Goal: Task Accomplishment & Management: Complete application form

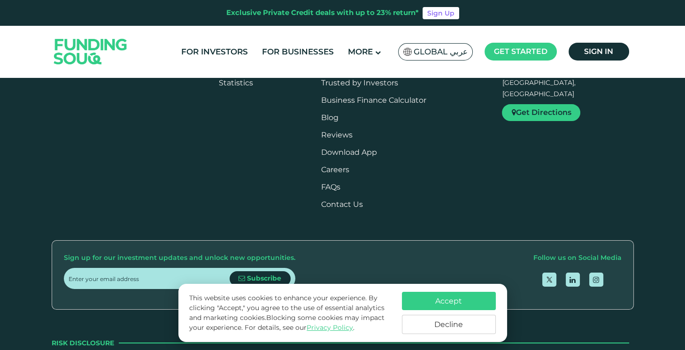
scroll to position [1068, 0]
click at [458, 299] on button "Accept" at bounding box center [449, 301] width 94 height 18
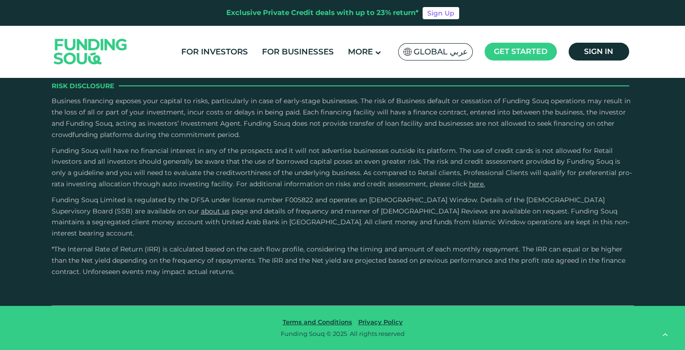
scroll to position [1495, 0]
type tc-range-slider "4"
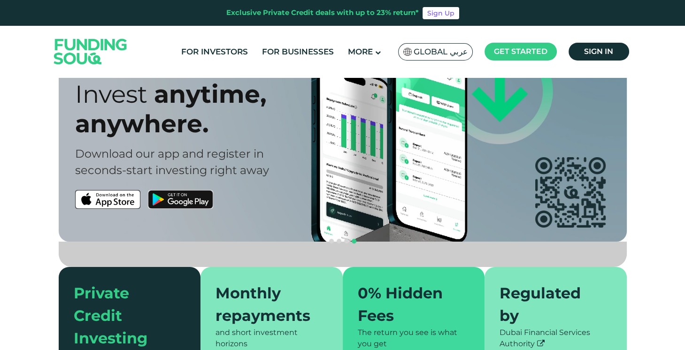
scroll to position [0, 0]
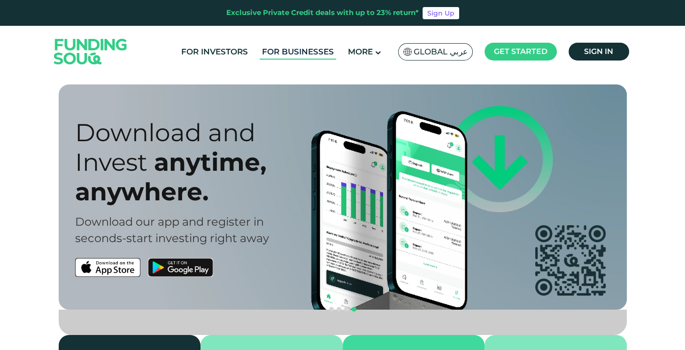
click at [294, 46] on link "For Businesses" at bounding box center [298, 52] width 77 height 16
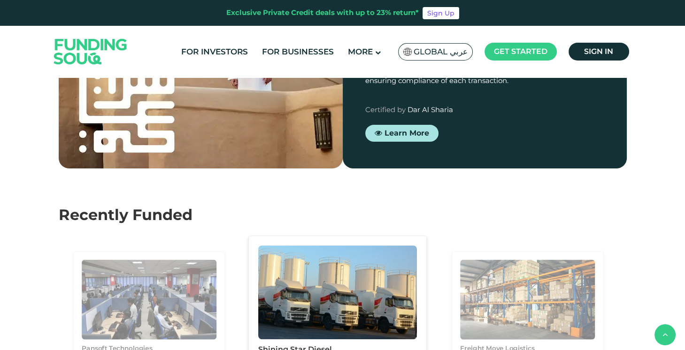
scroll to position [891, 0]
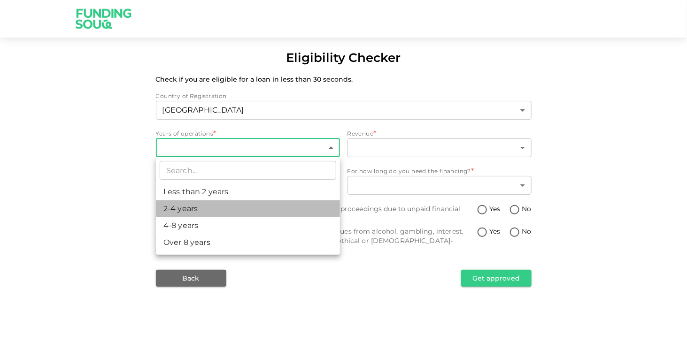
click at [215, 210] on li "2-4 years" at bounding box center [248, 209] width 184 height 17
type input "2"
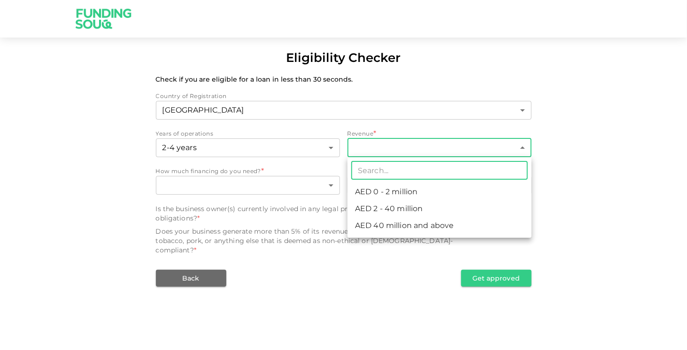
click at [420, 146] on body "Eligibility Checker Check if you are eligible for a loan in less than 30 second…" at bounding box center [343, 175] width 687 height 350
click at [413, 188] on li "AED 0 - 2 million" at bounding box center [440, 192] width 184 height 17
type input "1"
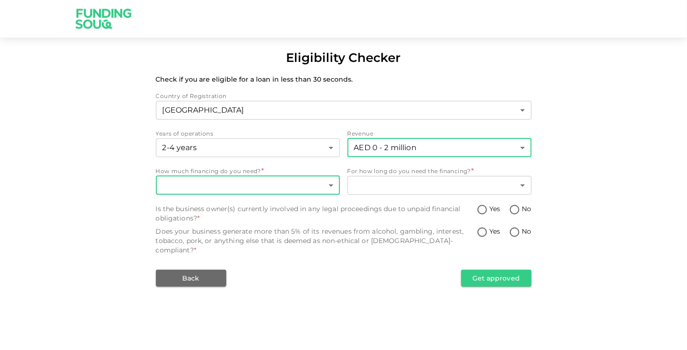
click at [266, 185] on body "Eligibility Checker Check if you are eligible for a loan in less than 30 second…" at bounding box center [343, 175] width 687 height 350
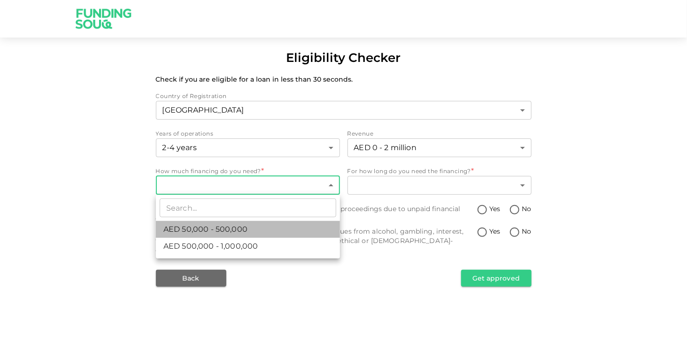
click at [264, 231] on li "AED 50,000 - 500,000" at bounding box center [248, 229] width 184 height 17
type input "1"
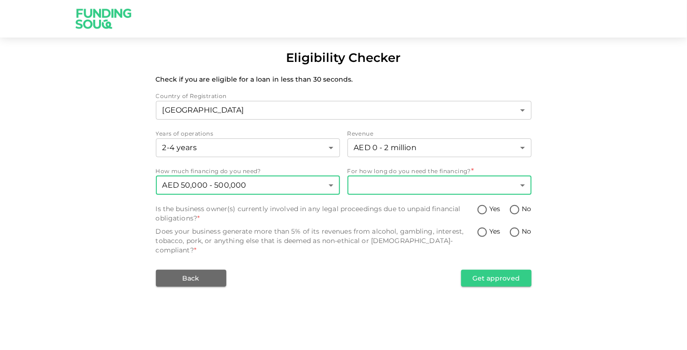
click at [449, 186] on body "Eligibility Checker Check if you are eligible for a loan in less than 30 second…" at bounding box center [343, 175] width 687 height 350
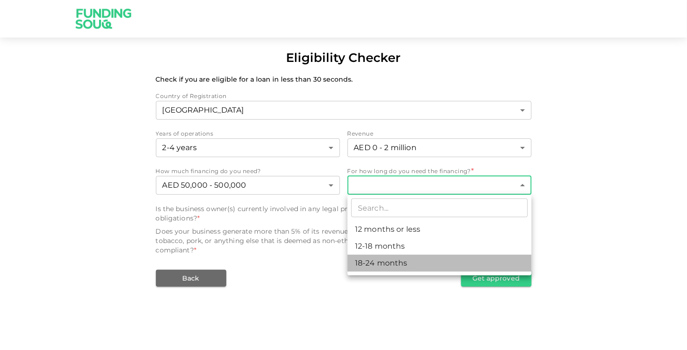
click at [421, 260] on li "18-24 months" at bounding box center [440, 263] width 184 height 17
type input "3"
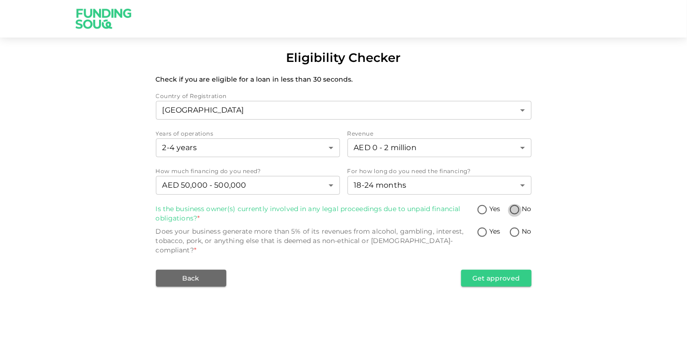
click at [518, 209] on input "No" at bounding box center [515, 210] width 14 height 13
radio input "true"
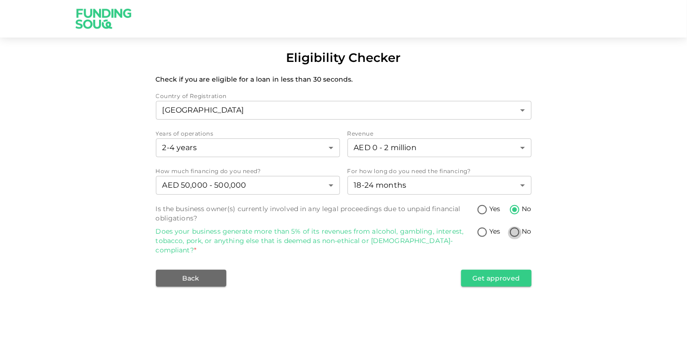
click at [518, 231] on input "No" at bounding box center [515, 233] width 14 height 13
radio input "true"
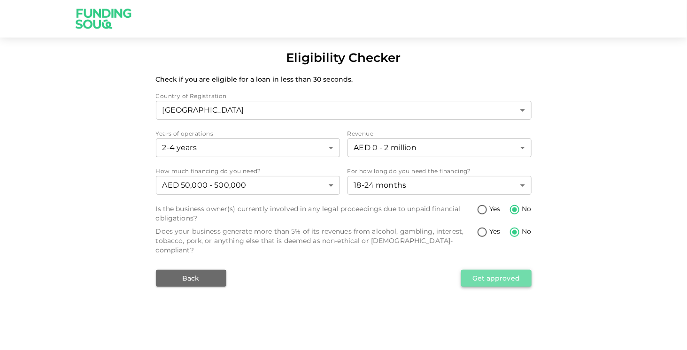
click at [493, 271] on button "Get approved" at bounding box center [496, 278] width 70 height 17
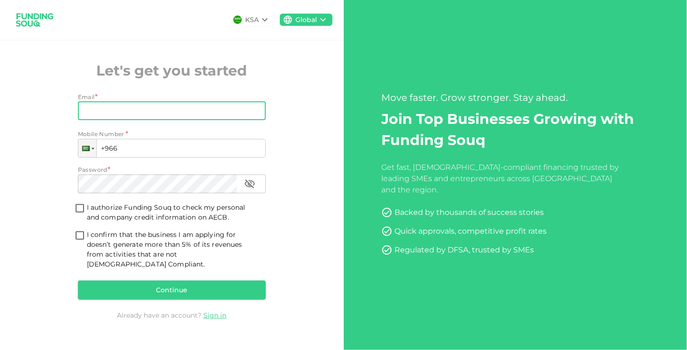
click at [168, 114] on input "Email" at bounding box center [167, 110] width 178 height 19
type input "[EMAIL_ADDRESS][DOMAIN_NAME]"
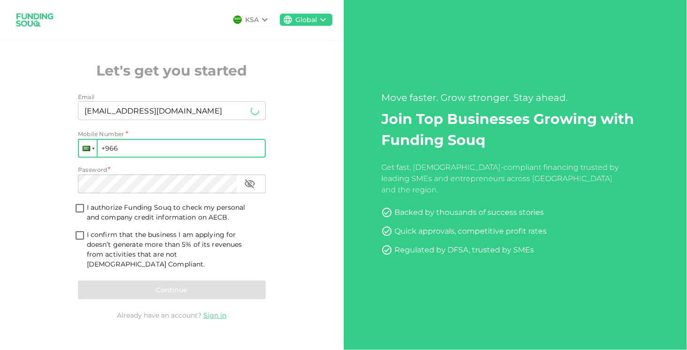
click at [93, 151] on div at bounding box center [88, 148] width 18 height 17
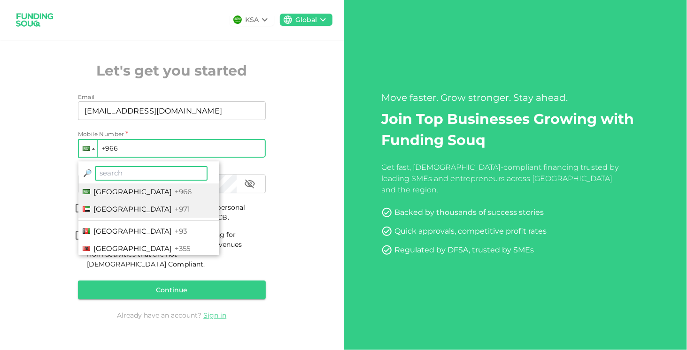
click at [120, 211] on span "[GEOGRAPHIC_DATA]" at bounding box center [132, 209] width 78 height 9
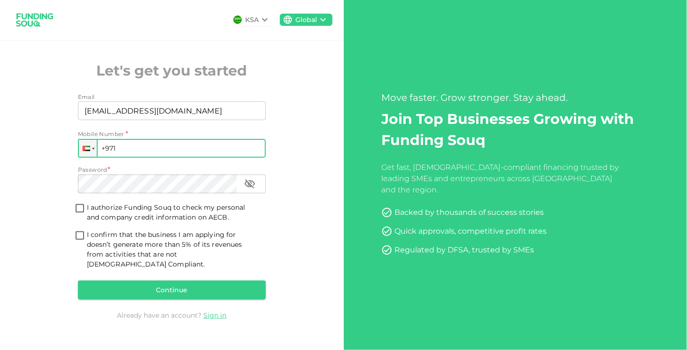
click at [128, 155] on input "+971" at bounding box center [172, 148] width 188 height 19
type input "[PHONE_NUMBER]"
click at [81, 214] on input "I authorize Funding Souq to check my personal and company credit information on…" at bounding box center [80, 209] width 14 height 13
checkbox input "true"
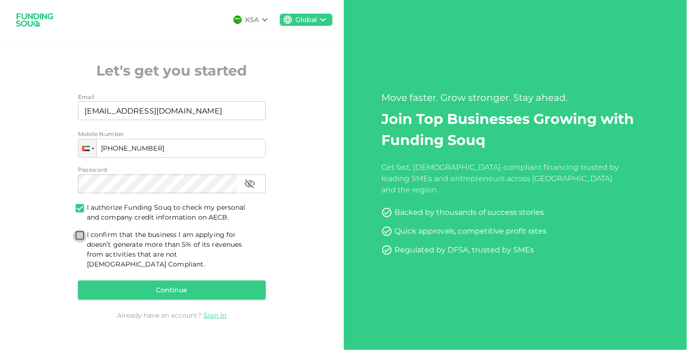
click at [78, 242] on input "I confirm that the business I am applying for doesn’t generate more than 5% of …" at bounding box center [80, 236] width 14 height 13
checkbox input "true"
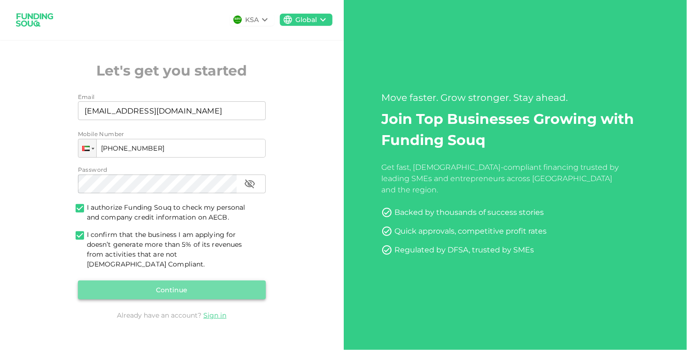
click at [166, 285] on button "Continue" at bounding box center [172, 290] width 188 height 19
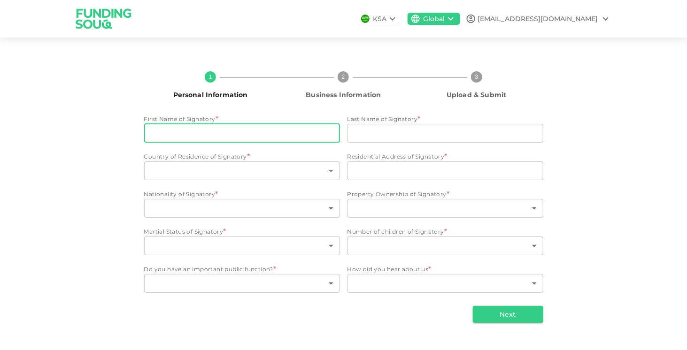
click at [211, 133] on input "First Name of Signatory" at bounding box center [242, 133] width 196 height 19
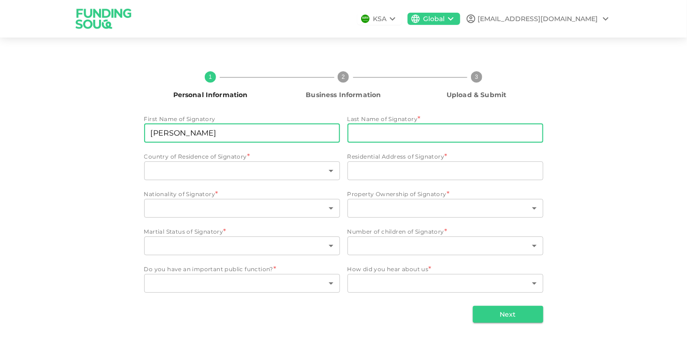
type input "[PERSON_NAME]"
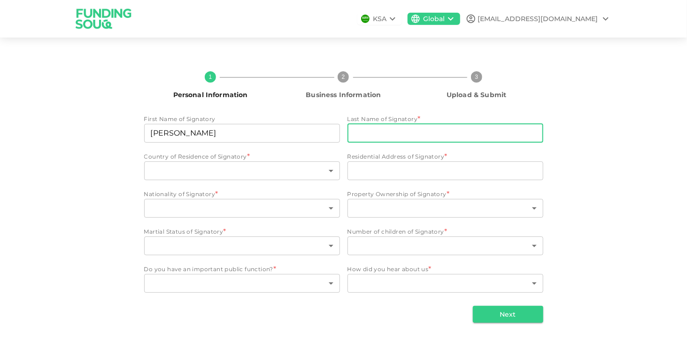
click at [430, 132] on input "Last Name of Signatory" at bounding box center [446, 133] width 196 height 19
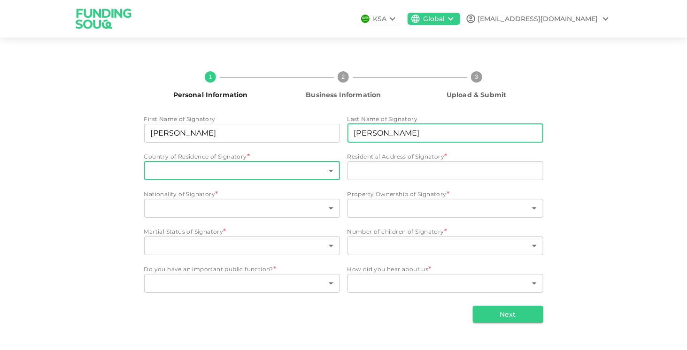
type input "[PERSON_NAME]"
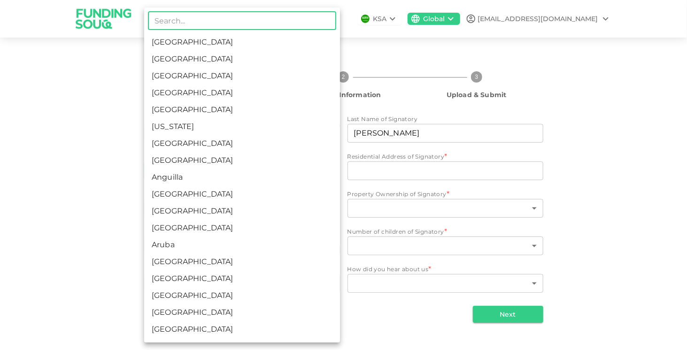
click at [198, 171] on body "KSA Global [EMAIL_ADDRESS][DOMAIN_NAME] 1 Personal Information 2 Business Infor…" at bounding box center [343, 175] width 687 height 350
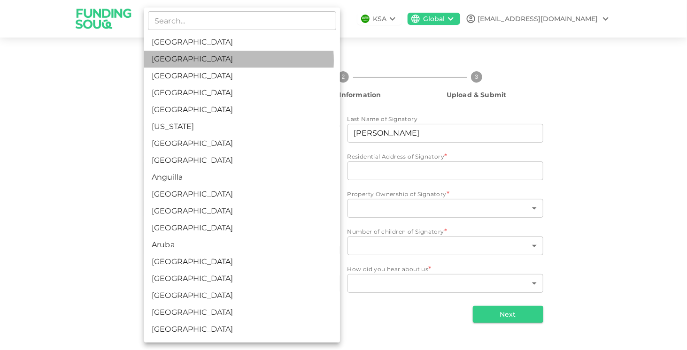
click at [212, 61] on li "[GEOGRAPHIC_DATA]" at bounding box center [242, 59] width 196 height 17
type input "2"
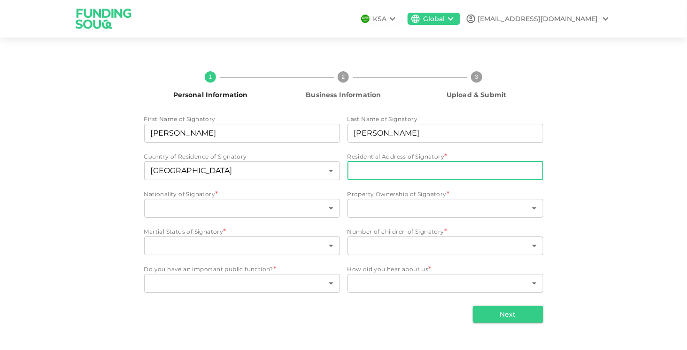
click at [419, 171] on input "Residential Address of Signatory" at bounding box center [446, 171] width 196 height 19
type input "al jurf industrial 3"
type input "2"
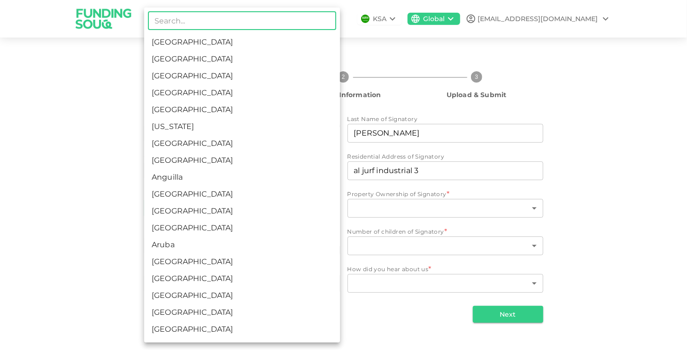
click at [213, 203] on body "KSA Global [EMAIL_ADDRESS][DOMAIN_NAME] 1 Personal Information 2 Business Infor…" at bounding box center [343, 175] width 687 height 350
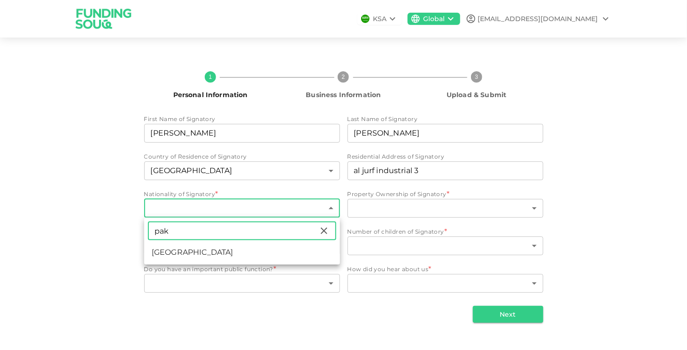
type input "pak"
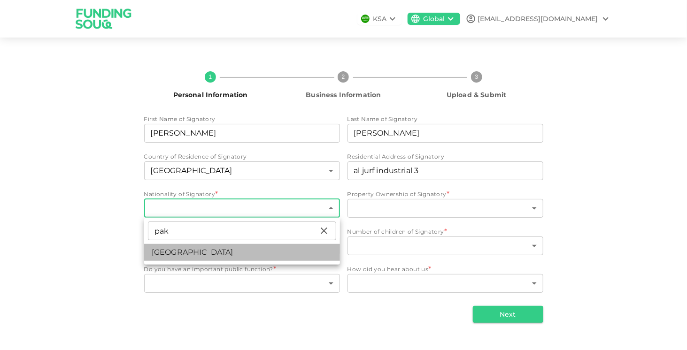
click at [178, 254] on li "[GEOGRAPHIC_DATA]" at bounding box center [242, 252] width 196 height 17
type input "149"
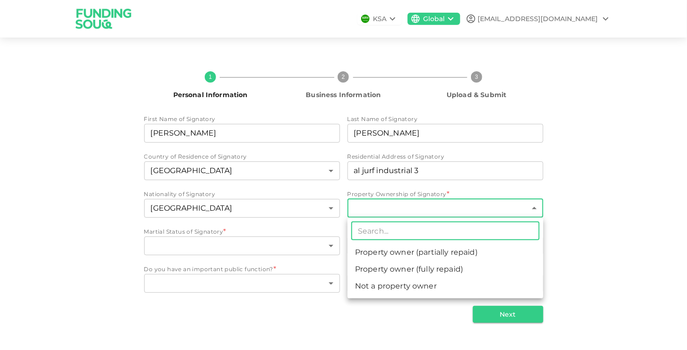
click at [403, 209] on body "KSA Global [EMAIL_ADDRESS][DOMAIN_NAME] 1 Personal Information 2 Business Infor…" at bounding box center [343, 175] width 687 height 350
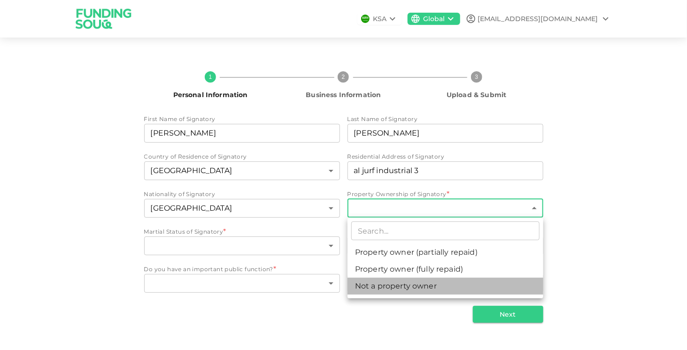
click at [434, 286] on li "Not a property owner" at bounding box center [446, 286] width 196 height 17
type input "3"
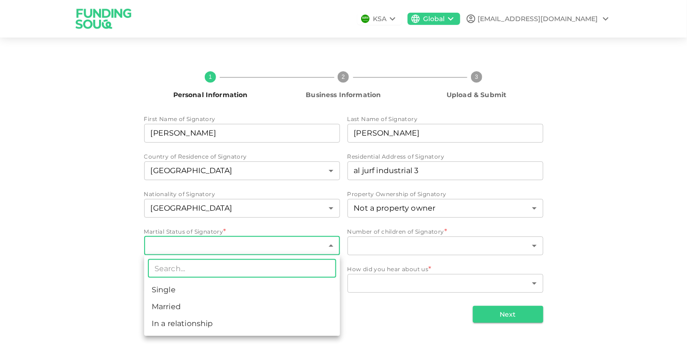
click at [237, 246] on body "KSA Global [EMAIL_ADDRESS][DOMAIN_NAME] 1 Personal Information 2 Business Infor…" at bounding box center [343, 175] width 687 height 350
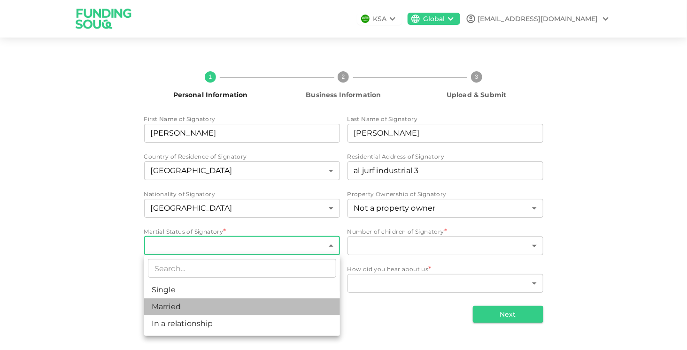
click at [186, 304] on li "Married" at bounding box center [242, 307] width 196 height 17
type input "2"
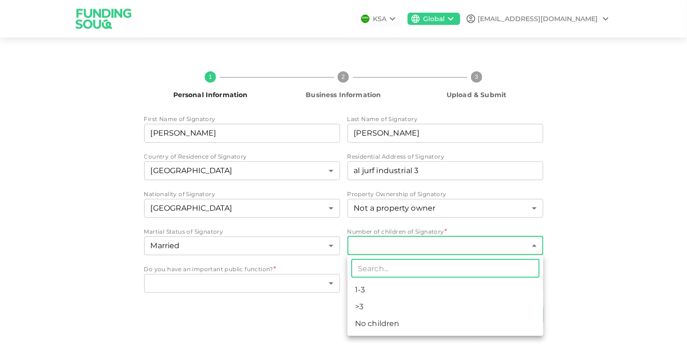
click at [403, 246] on body "KSA Global [EMAIL_ADDRESS][DOMAIN_NAME] 1 Personal Information 2 Business Infor…" at bounding box center [343, 175] width 687 height 350
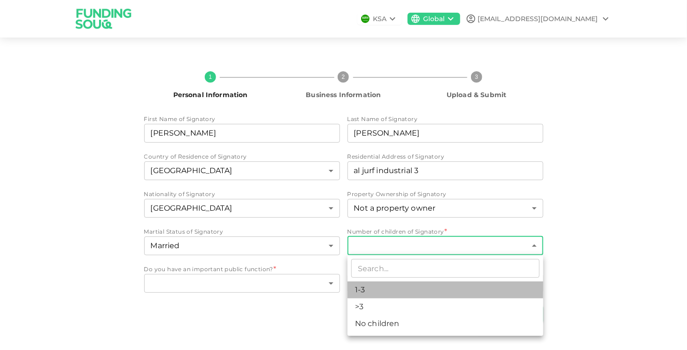
click at [374, 291] on li "1-3" at bounding box center [446, 290] width 196 height 17
type input "1"
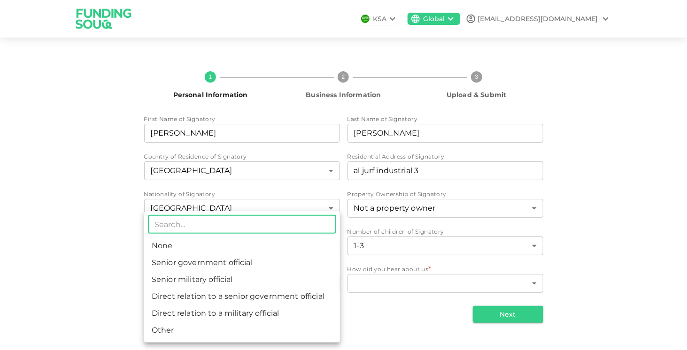
click at [220, 283] on body "KSA Global [EMAIL_ADDRESS][DOMAIN_NAME] 1 Personal Information 2 Business Infor…" at bounding box center [343, 175] width 687 height 350
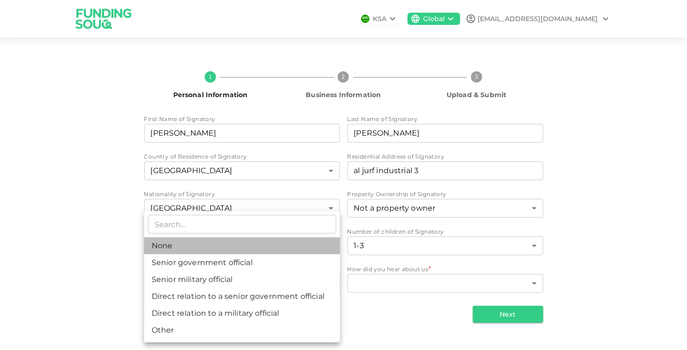
click at [197, 246] on li "None" at bounding box center [242, 246] width 196 height 17
type input "1"
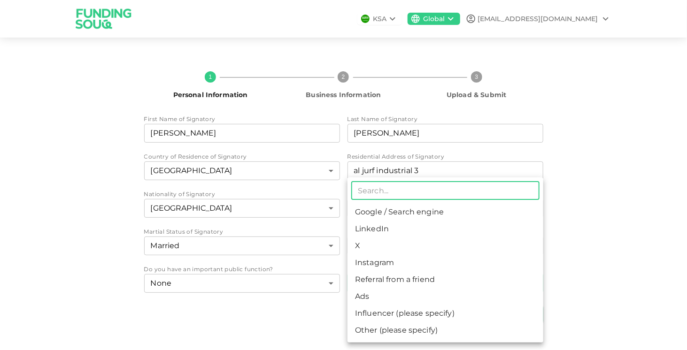
click at [410, 281] on body "KSA Global [EMAIL_ADDRESS][DOMAIN_NAME] 1 Personal Information 2 Business Infor…" at bounding box center [343, 175] width 687 height 350
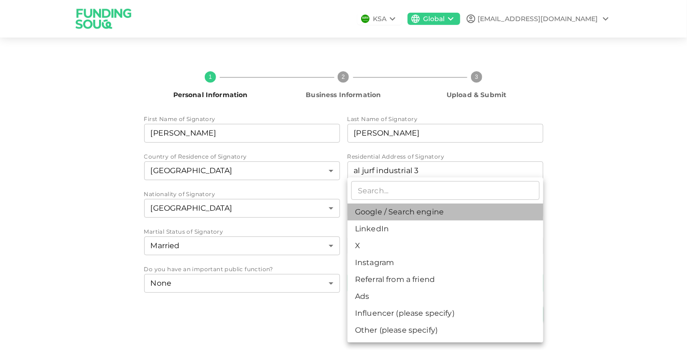
click at [403, 216] on li "Google / Search engine" at bounding box center [446, 212] width 196 height 17
type input "1"
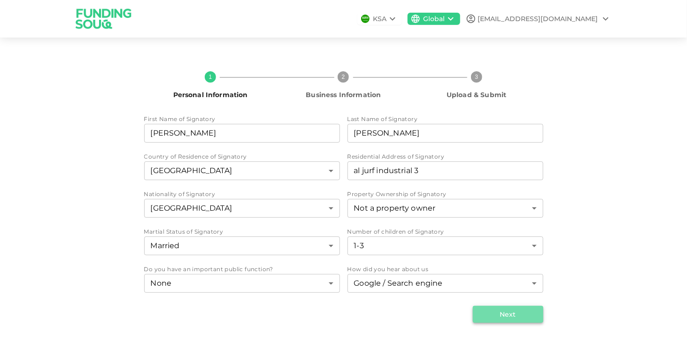
click at [511, 318] on button "Next" at bounding box center [508, 314] width 70 height 17
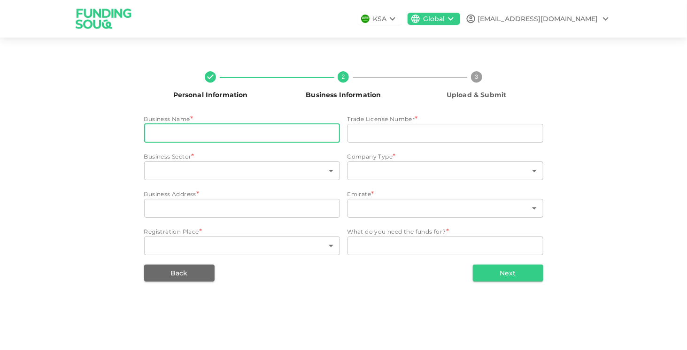
click at [222, 132] on input "businessName" at bounding box center [242, 133] width 196 height 19
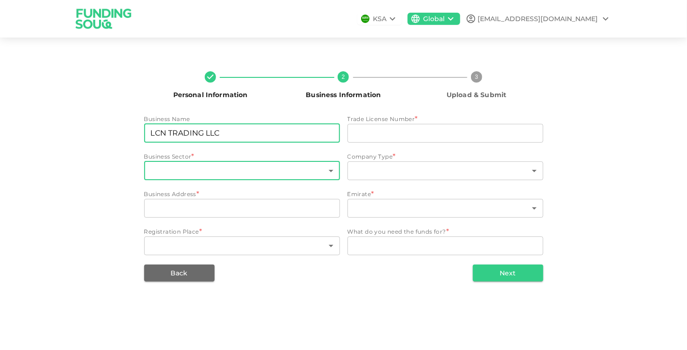
type input "LCN TRADING LLC"
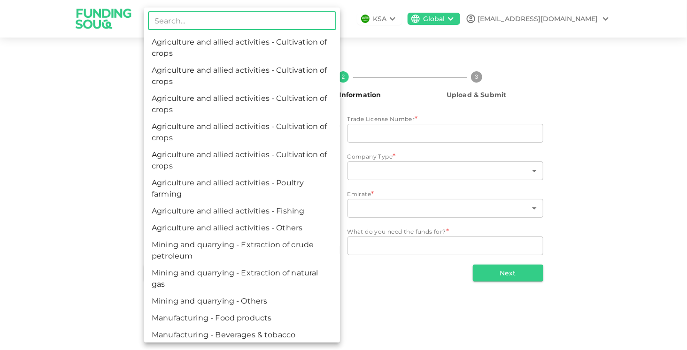
click at [270, 166] on body "KSA Global [EMAIL_ADDRESS][DOMAIN_NAME] Personal Information 2 Business Informa…" at bounding box center [343, 175] width 687 height 350
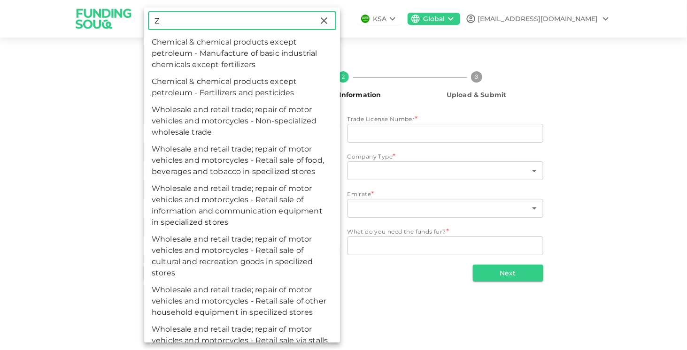
type input "Z"
click at [318, 23] on icon at bounding box center [323, 20] width 11 height 11
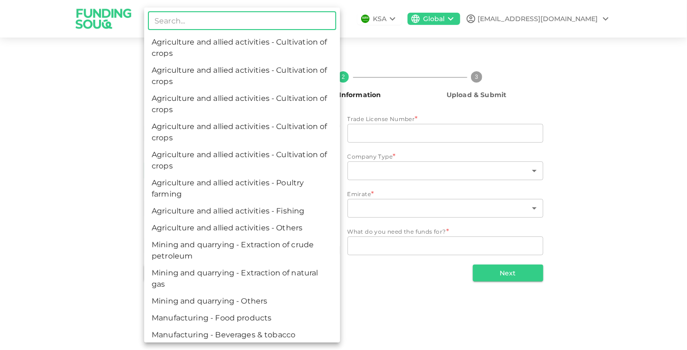
click at [267, 15] on input "text" at bounding box center [242, 20] width 188 height 19
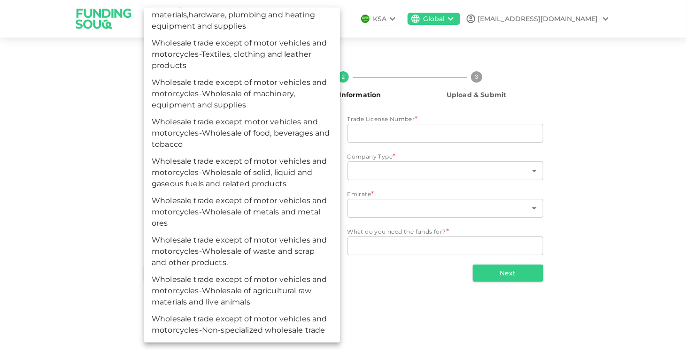
scroll to position [1047, 0]
type input "wholesale"
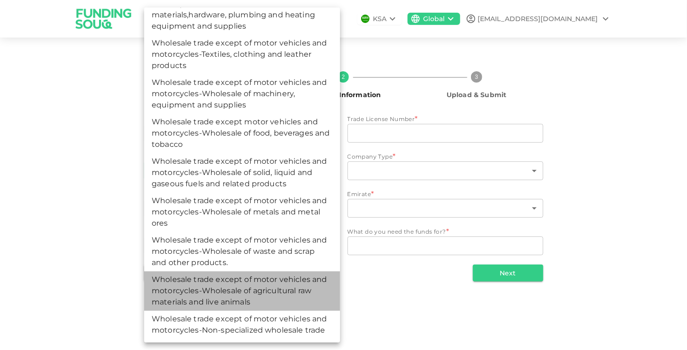
click at [287, 273] on li "Wholesale trade except of motor vehicles and motorcycles-Wholesale of agricultu…" at bounding box center [242, 290] width 196 height 39
type input "149"
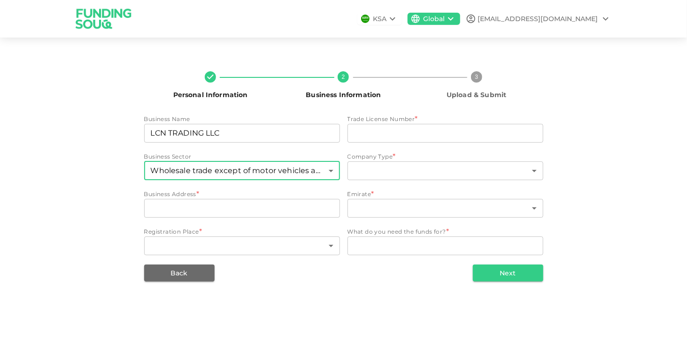
scroll to position [619, 0]
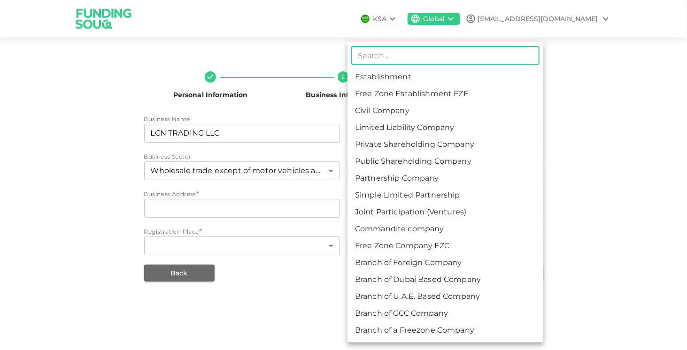
click at [397, 166] on body "KSA Global [EMAIL_ADDRESS][DOMAIN_NAME] Personal Information 2 Business Informa…" at bounding box center [343, 175] width 687 height 350
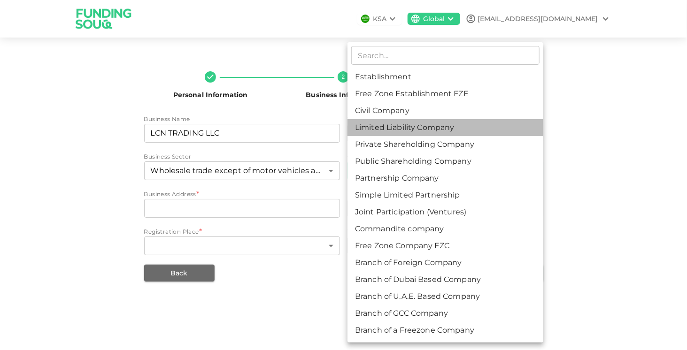
click at [449, 127] on li "Limited Liability Company" at bounding box center [446, 127] width 196 height 17
type input "4"
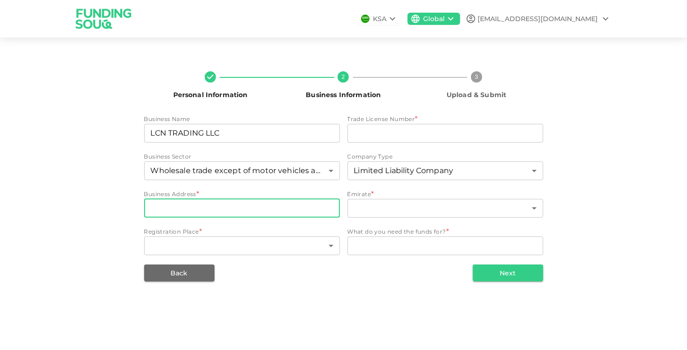
click at [207, 211] on input "businessAddress" at bounding box center [242, 208] width 196 height 19
type input "al jurf industrial 3"
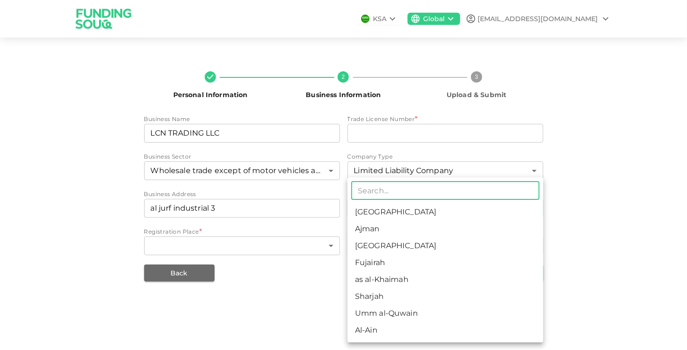
click at [401, 208] on body "KSA Global [EMAIL_ADDRESS][DOMAIN_NAME] Personal Information 2 Business Informa…" at bounding box center [343, 175] width 687 height 350
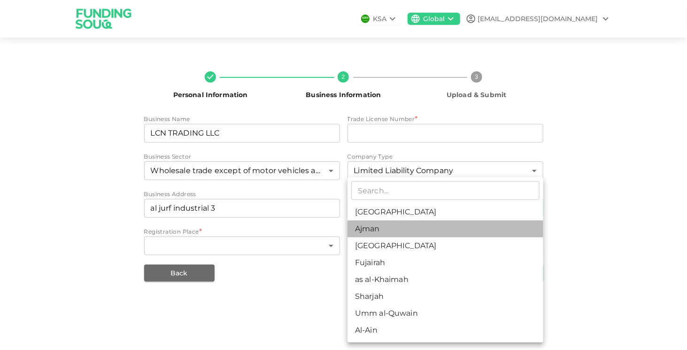
click at [390, 234] on li "Ajman" at bounding box center [446, 229] width 196 height 17
type input "2"
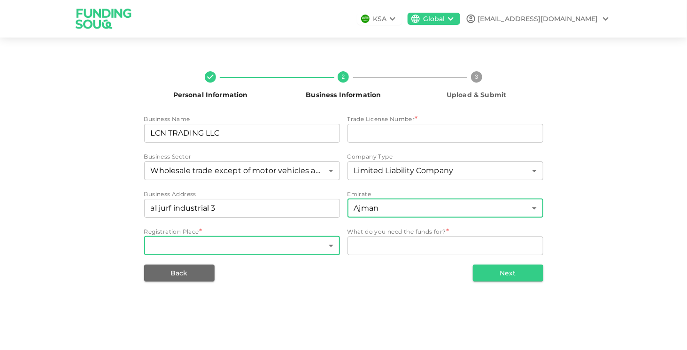
click at [228, 250] on body "KSA Global [EMAIL_ADDRESS][DOMAIN_NAME] Personal Information 2 Business Informa…" at bounding box center [343, 175] width 687 height 350
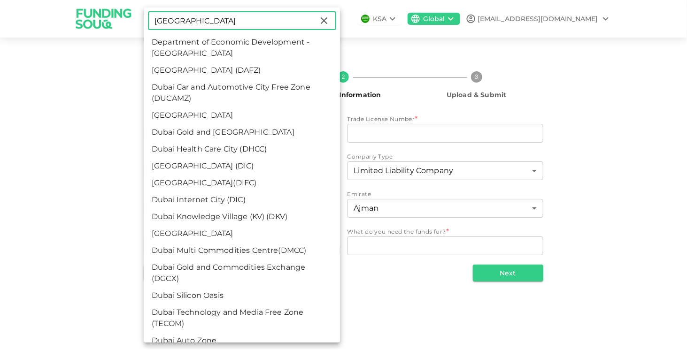
type input "[GEOGRAPHIC_DATA]"
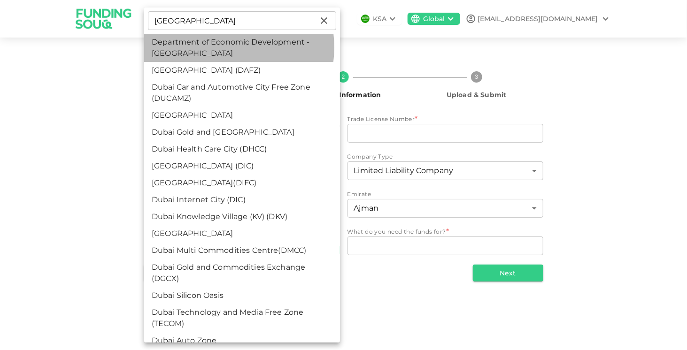
click at [220, 47] on li "Department of Economic Development - [GEOGRAPHIC_DATA]" at bounding box center [242, 48] width 196 height 28
type input "3"
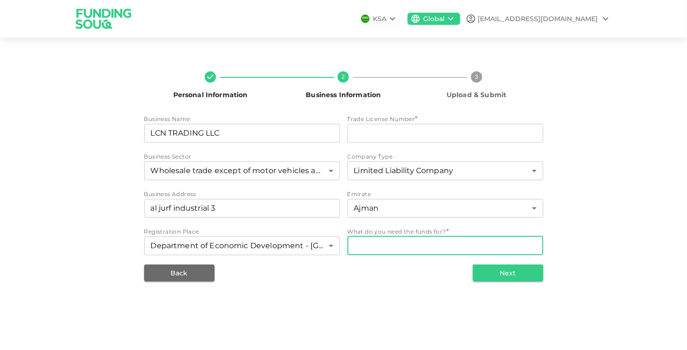
click at [411, 243] on textarea "WhatDoYouNeedFundsFor" at bounding box center [445, 245] width 183 height 11
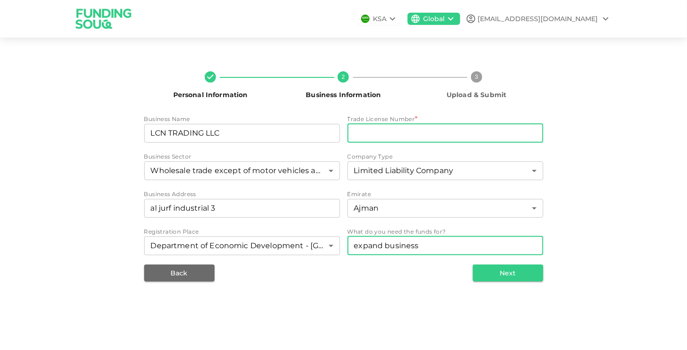
type textarea "expand business"
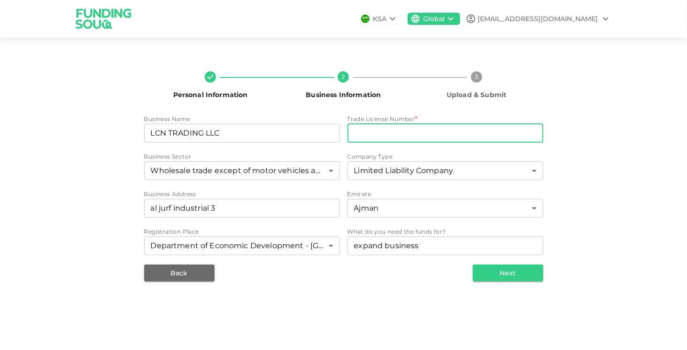
click at [403, 135] on input "tradeLicenseNumber" at bounding box center [446, 133] width 196 height 19
paste input "1151579"
type input "1151579"
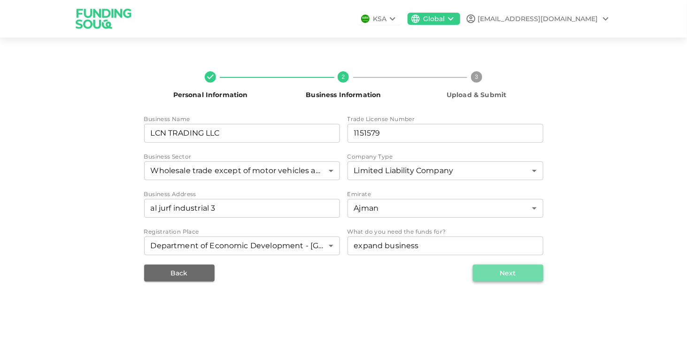
click at [510, 276] on button "Next" at bounding box center [508, 273] width 70 height 17
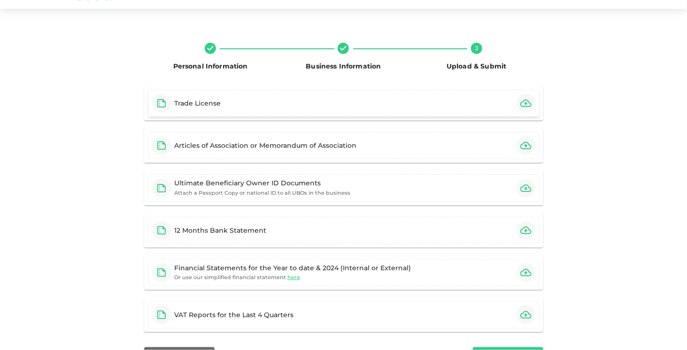
scroll to position [26, 0]
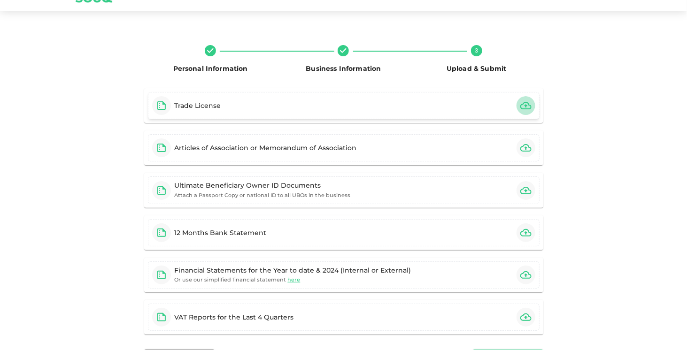
click at [523, 107] on icon "button" at bounding box center [525, 105] width 11 height 11
click at [384, 147] on div "Articles of Association or Memorandum of Association" at bounding box center [344, 147] width 392 height 27
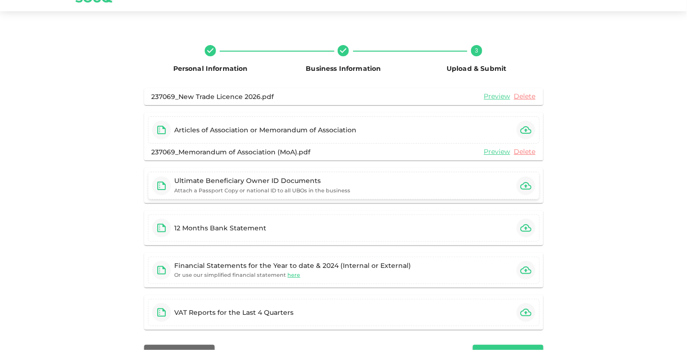
click at [419, 186] on div "Ultimate Beneficiary Owner ID Documents Attach a Passport Copy or national ID t…" at bounding box center [344, 186] width 392 height 28
click at [405, 182] on div "Ultimate Beneficiary Owner ID Documents Attach a Passport Copy or national ID t…" at bounding box center [344, 186] width 392 height 28
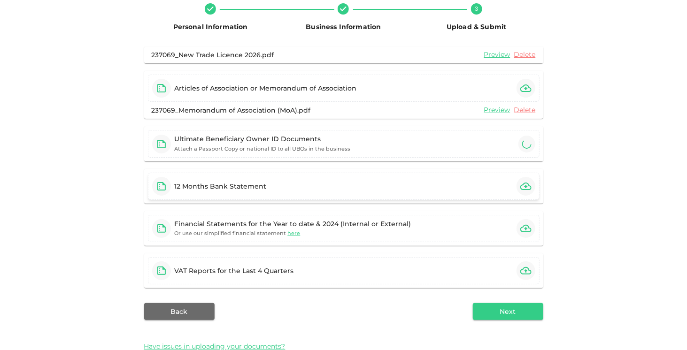
scroll to position [81, 0]
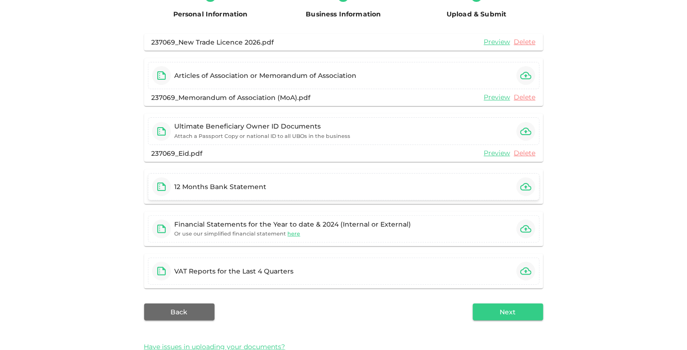
click at [355, 170] on div "12 Months Bank Statement" at bounding box center [343, 187] width 399 height 35
click at [333, 184] on div "12 Months Bank Statement" at bounding box center [344, 186] width 392 height 27
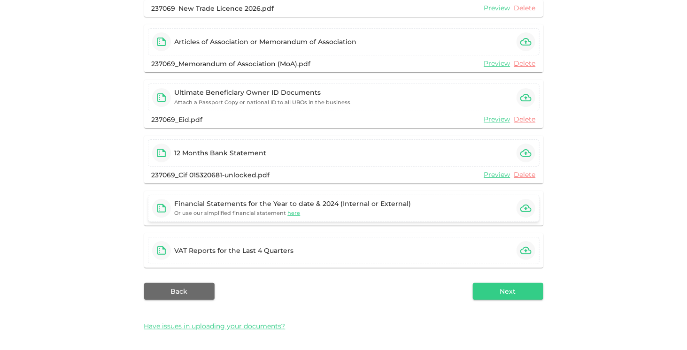
scroll to position [115, 0]
click at [509, 289] on button "Next" at bounding box center [508, 291] width 70 height 17
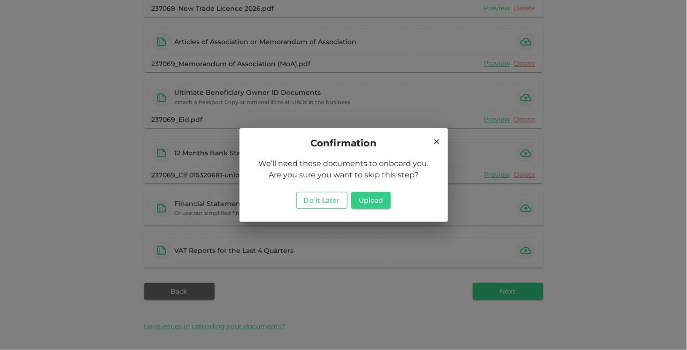
click at [327, 203] on button "Do it Later" at bounding box center [321, 200] width 51 height 17
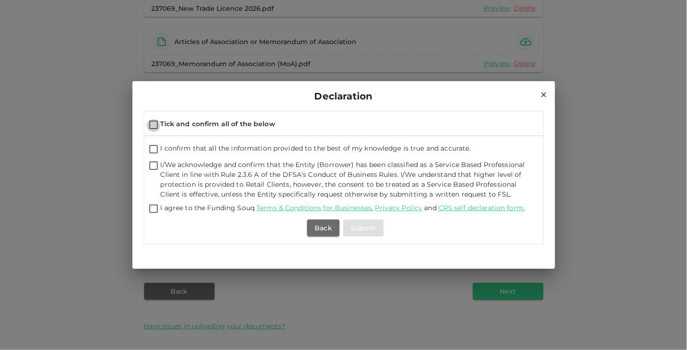
click at [153, 124] on input "Tick and confirm all of the below" at bounding box center [154, 125] width 14 height 13
checkbox input "true"
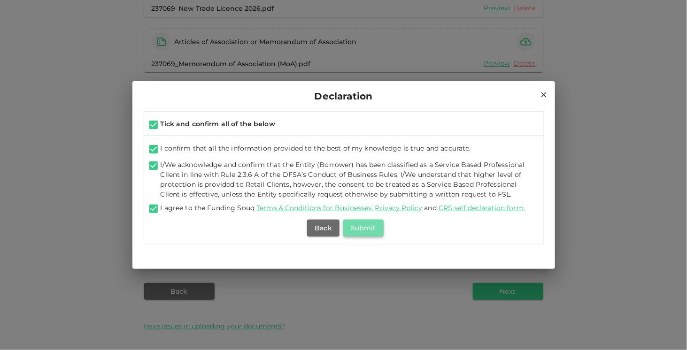
click at [361, 229] on button "Submit" at bounding box center [363, 228] width 40 height 17
